Goal: Transaction & Acquisition: Purchase product/service

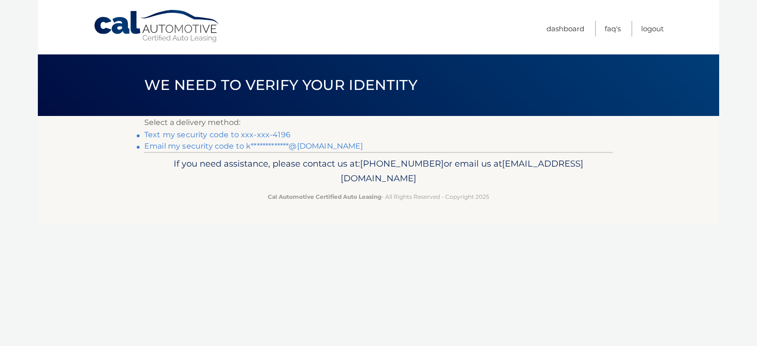
click at [232, 132] on link "Text my security code to xxx-xxx-4196" at bounding box center [217, 134] width 146 height 9
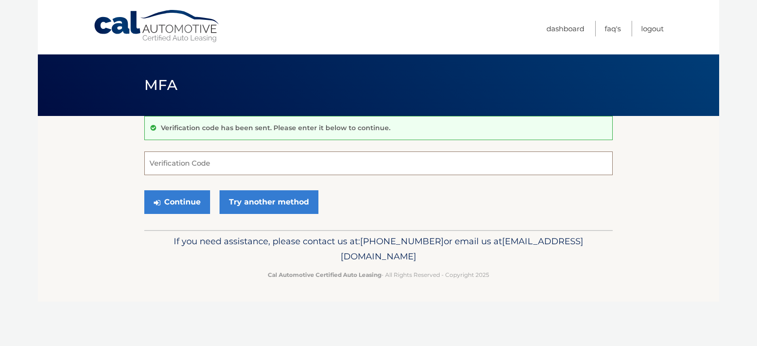
click at [247, 170] on input "Verification Code" at bounding box center [378, 163] width 468 height 24
click at [144, 190] on button "Continue" at bounding box center [177, 202] width 66 height 24
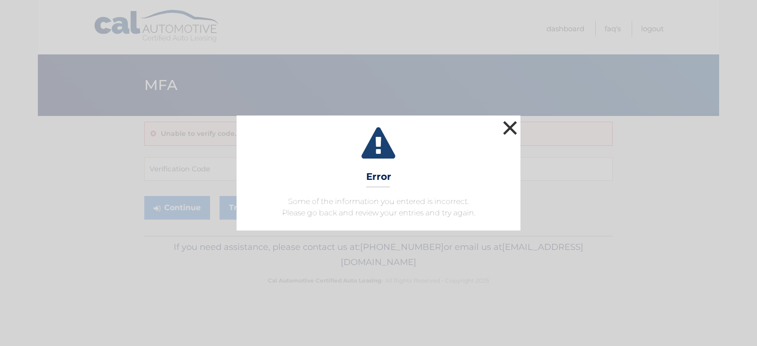
click at [509, 129] on button "×" at bounding box center [509, 127] width 19 height 19
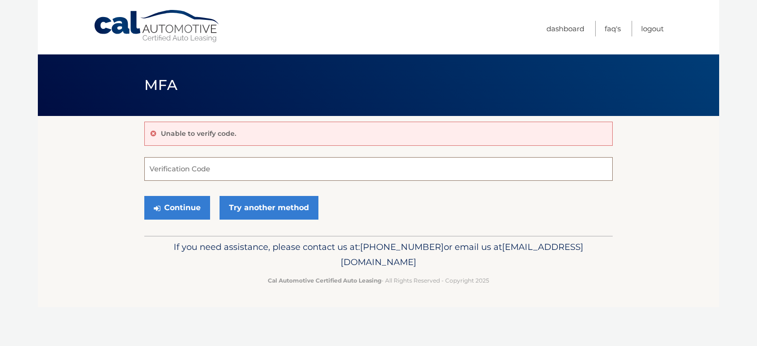
click at [399, 169] on input "Verification Code" at bounding box center [378, 169] width 468 height 24
type input "602279"
click at [144, 196] on button "Continue" at bounding box center [177, 208] width 66 height 24
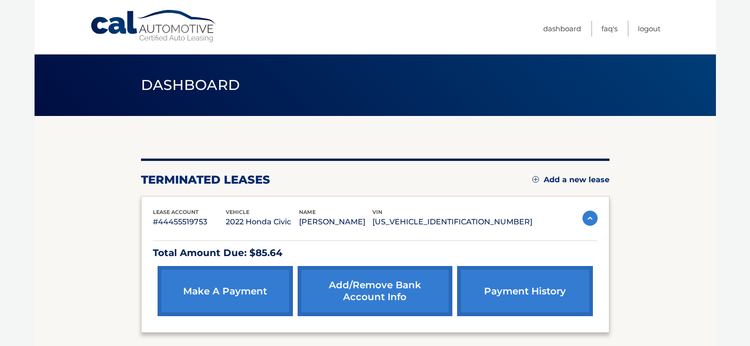
click at [252, 299] on link "make a payment" at bounding box center [224, 291] width 135 height 50
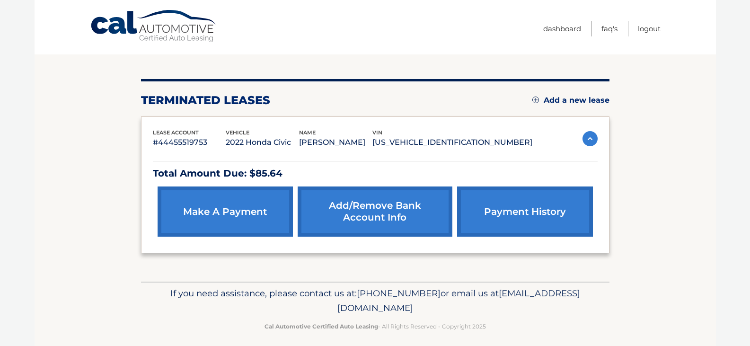
scroll to position [87, 0]
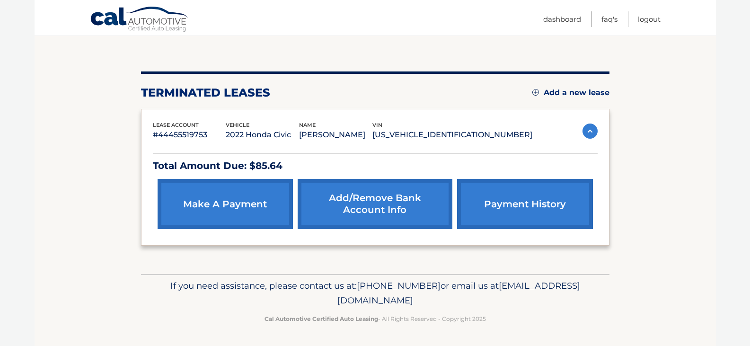
click at [198, 202] on link "make a payment" at bounding box center [224, 204] width 135 height 50
click at [183, 201] on link "make a payment" at bounding box center [224, 204] width 135 height 50
click at [199, 201] on link "make a payment" at bounding box center [224, 204] width 135 height 50
click at [199, 200] on link "make a payment" at bounding box center [224, 204] width 135 height 50
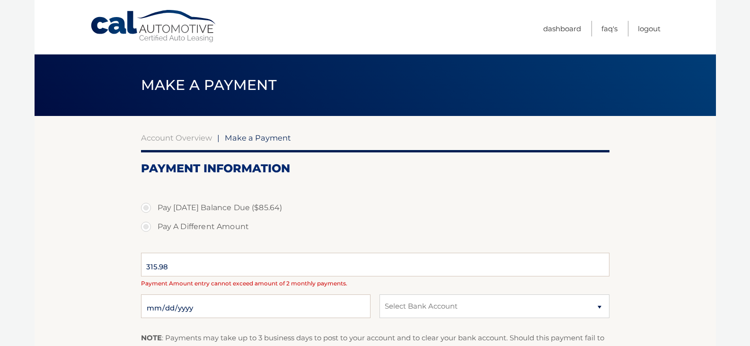
select select "NzgyYTRmMzYtMDk5Ni00MGYzLWJhMTItNTQwZjkyMWMwOGMw"
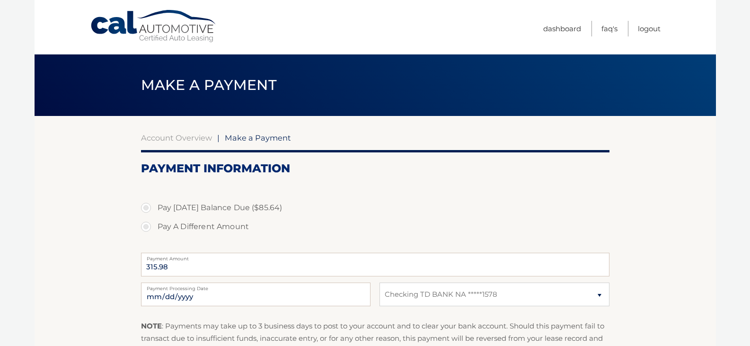
scroll to position [47, 0]
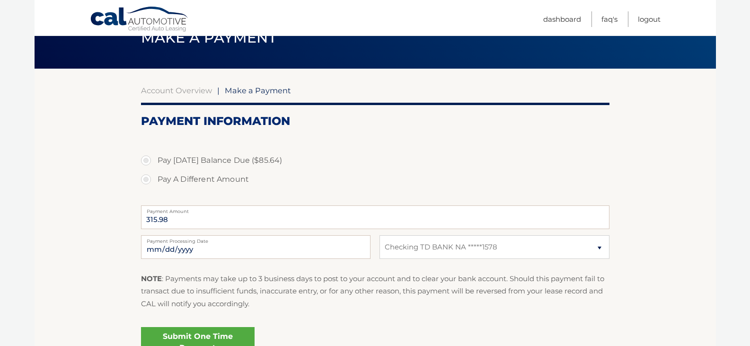
click at [191, 165] on label "Pay Today's Balance Due ($85.64)" at bounding box center [375, 160] width 468 height 19
click at [154, 165] on input "Pay Today's Balance Due ($85.64)" at bounding box center [149, 158] width 9 height 15
radio input "true"
type input "85.64"
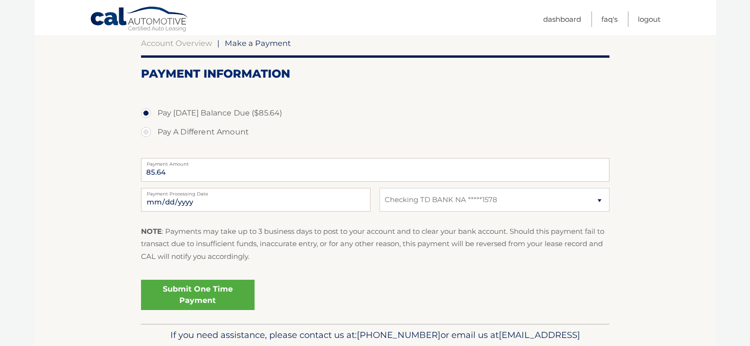
click at [201, 305] on link "Submit One Time Payment" at bounding box center [197, 294] width 113 height 30
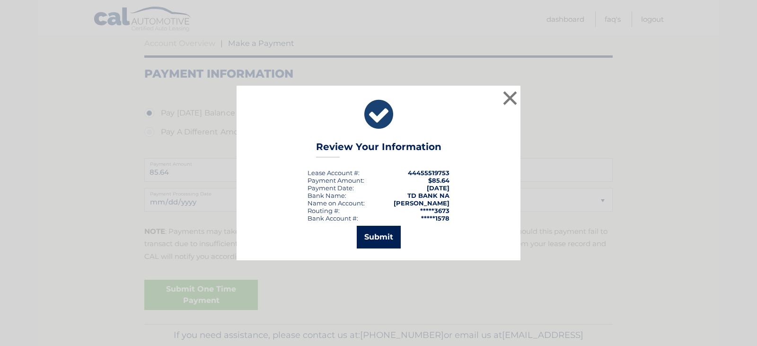
click at [376, 243] on button "Submit" at bounding box center [379, 237] width 44 height 23
